Goal: Task Accomplishment & Management: Use online tool/utility

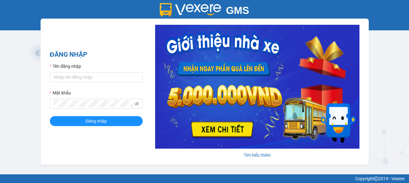
click at [27, 101] on div "GMS Hệ thống quản lý hàng hóa ĐĂNG NHẬP Tên đăng nhập Mật khẩu Đăng nhập Tìm hi…" at bounding box center [204, 87] width 409 height 174
click at [258, 153] on div "Tìm hiểu thêm" at bounding box center [257, 155] width 204 height 7
click at [82, 77] on input "Tên đăng nhập" at bounding box center [96, 77] width 93 height 10
type input "td_camhong.tkn"
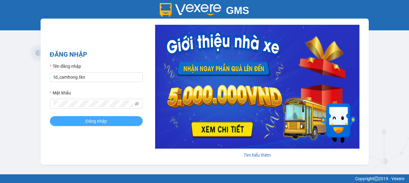
click at [90, 123] on span "Đăng nhập" at bounding box center [95, 121] width 21 height 7
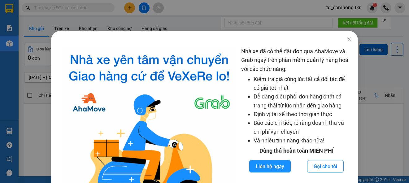
click at [29, 114] on div "Nhà xe đã có thể đặt đơn qua AhaMove và Grab ngay trên phần mềm quản lý hàng ho…" at bounding box center [204, 91] width 409 height 183
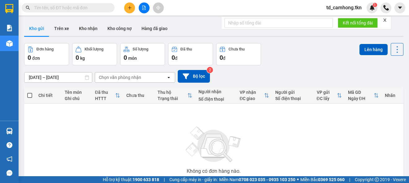
click at [57, 9] on input "text" at bounding box center [70, 7] width 73 height 7
paste input "0913825757"
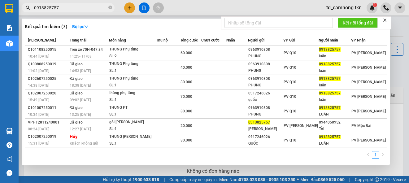
type input "0913825757"
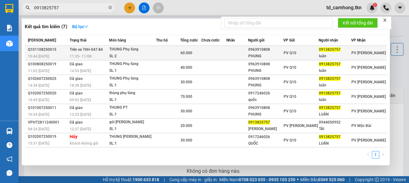
click at [85, 54] on span "11:25 [DATE]" at bounding box center [81, 56] width 22 height 4
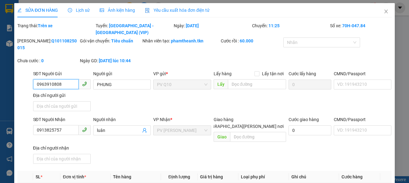
type input "0963910808"
type input "PHUNG"
type input "0913825757"
type input "luân"
type input "60.000"
